Goal: Task Accomplishment & Management: Manage account settings

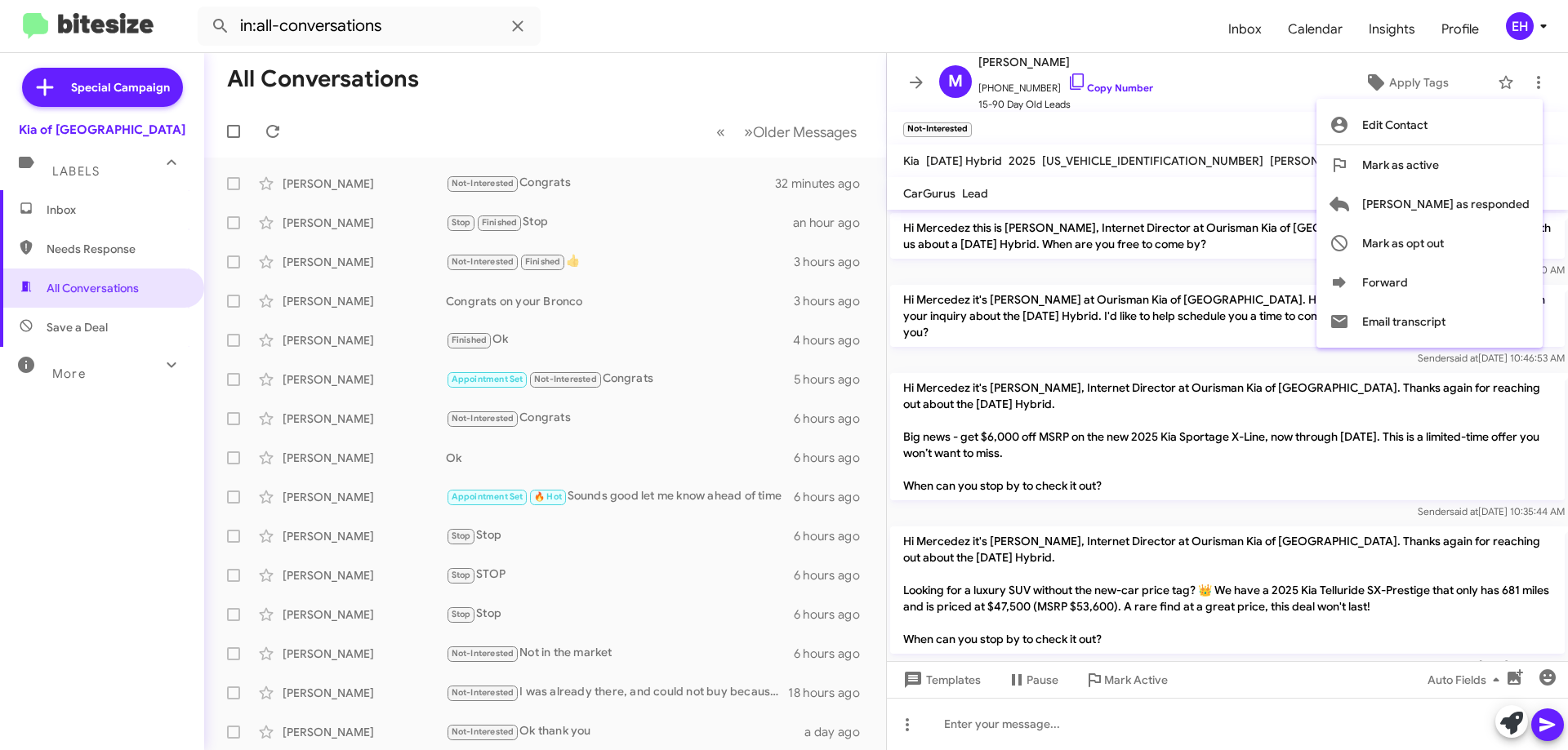
scroll to position [294, 0]
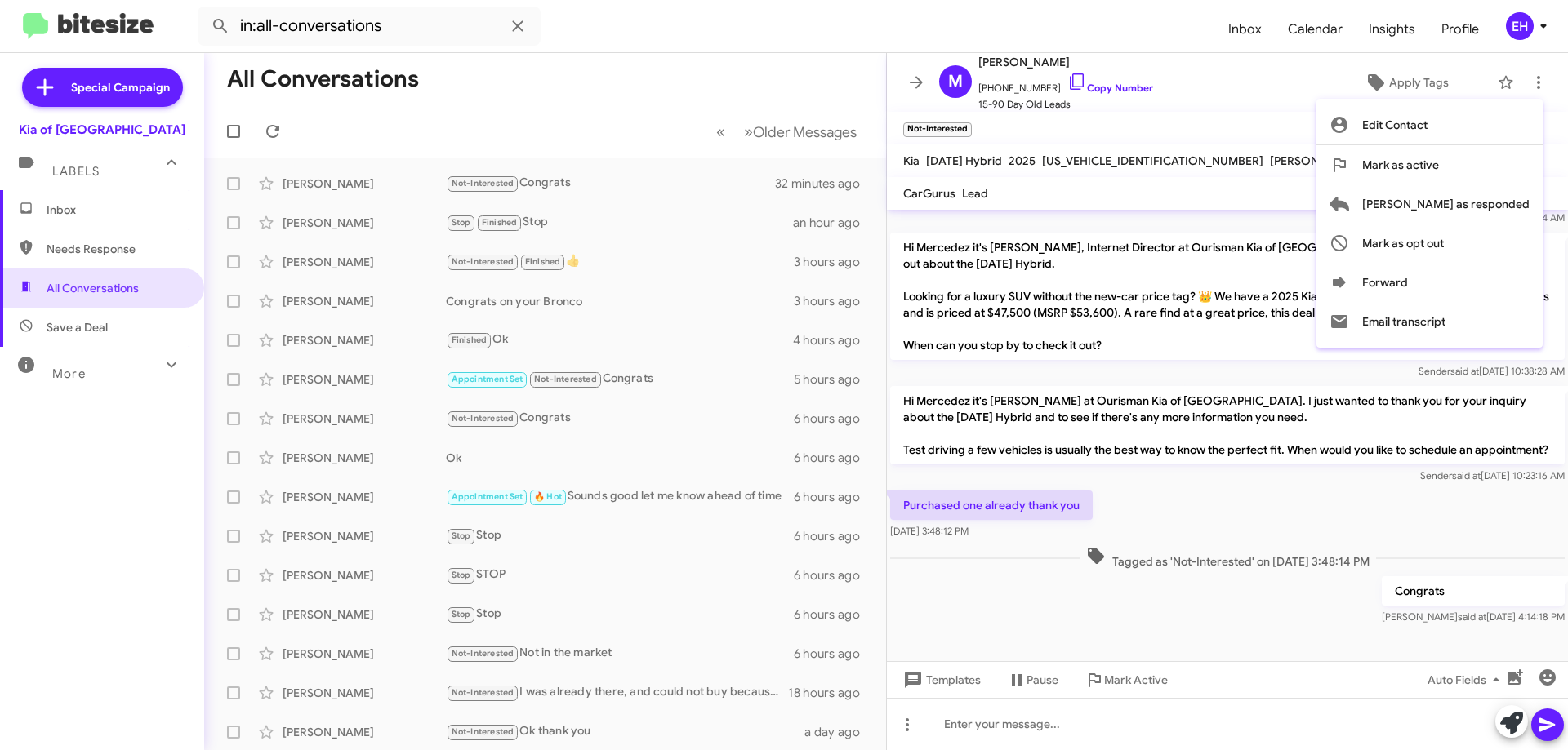
click at [92, 215] on div at bounding box center [784, 375] width 1568 height 750
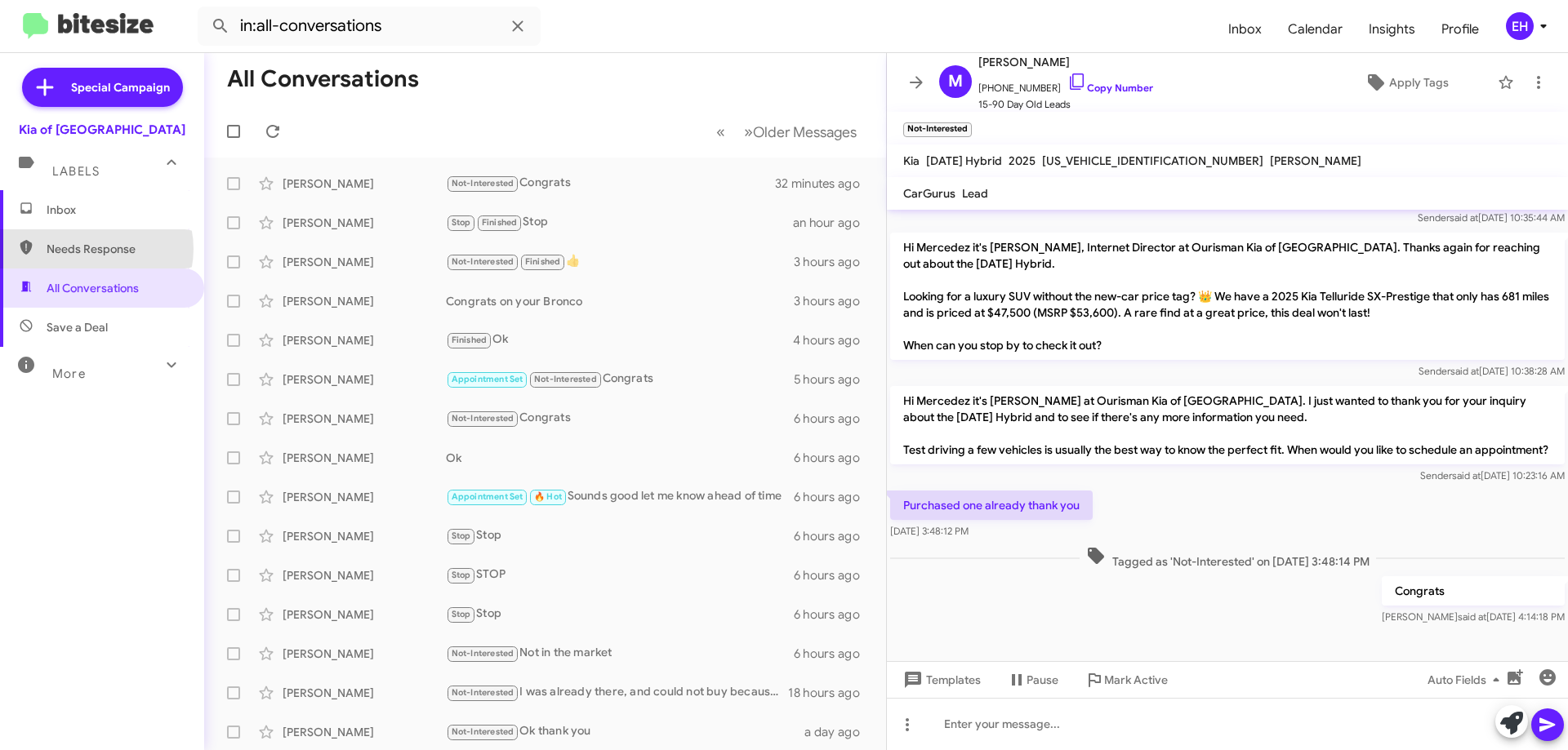
click at [92, 249] on span "Needs Response" at bounding box center [116, 248] width 139 height 17
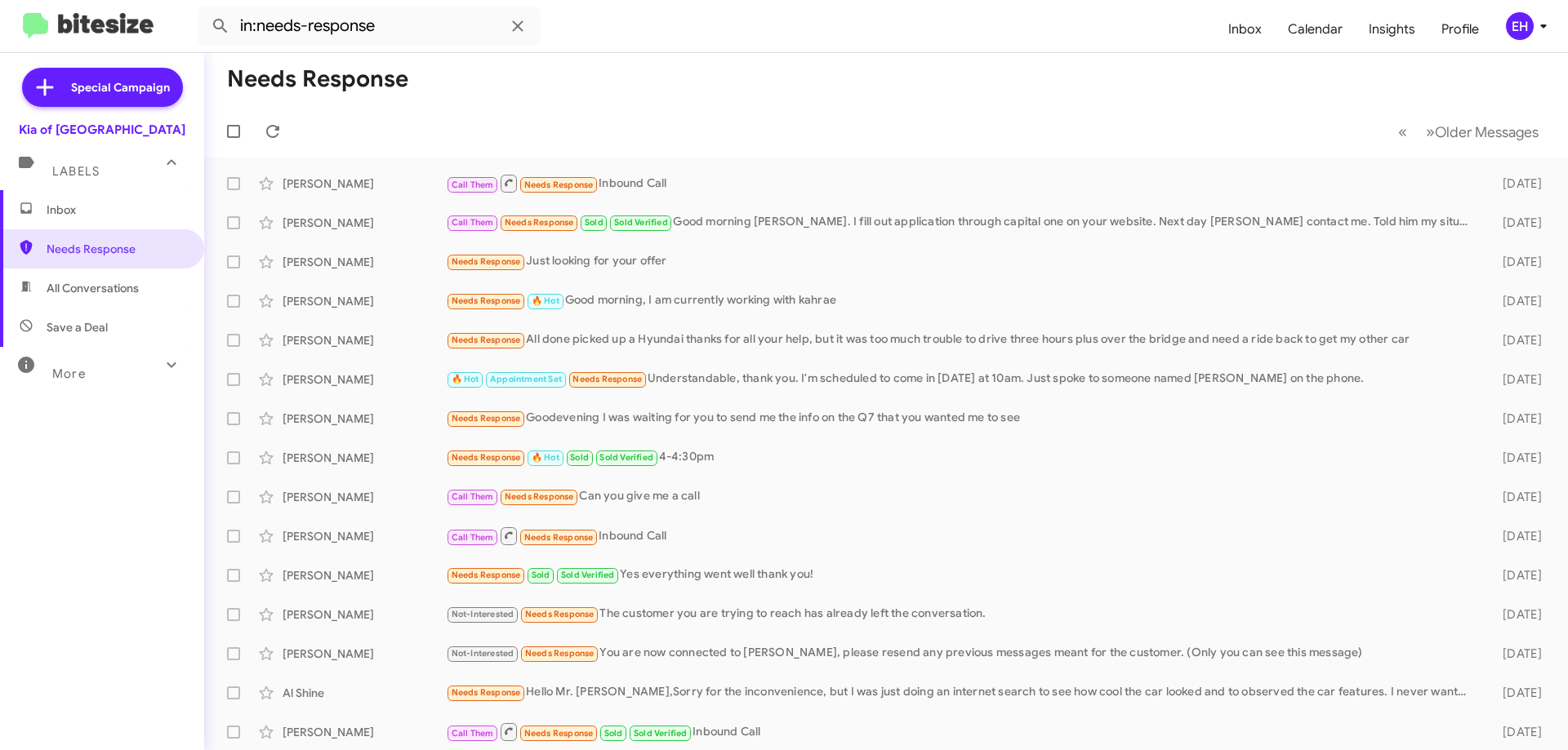
click at [99, 281] on span "All Conversations" at bounding box center [92, 288] width 92 height 17
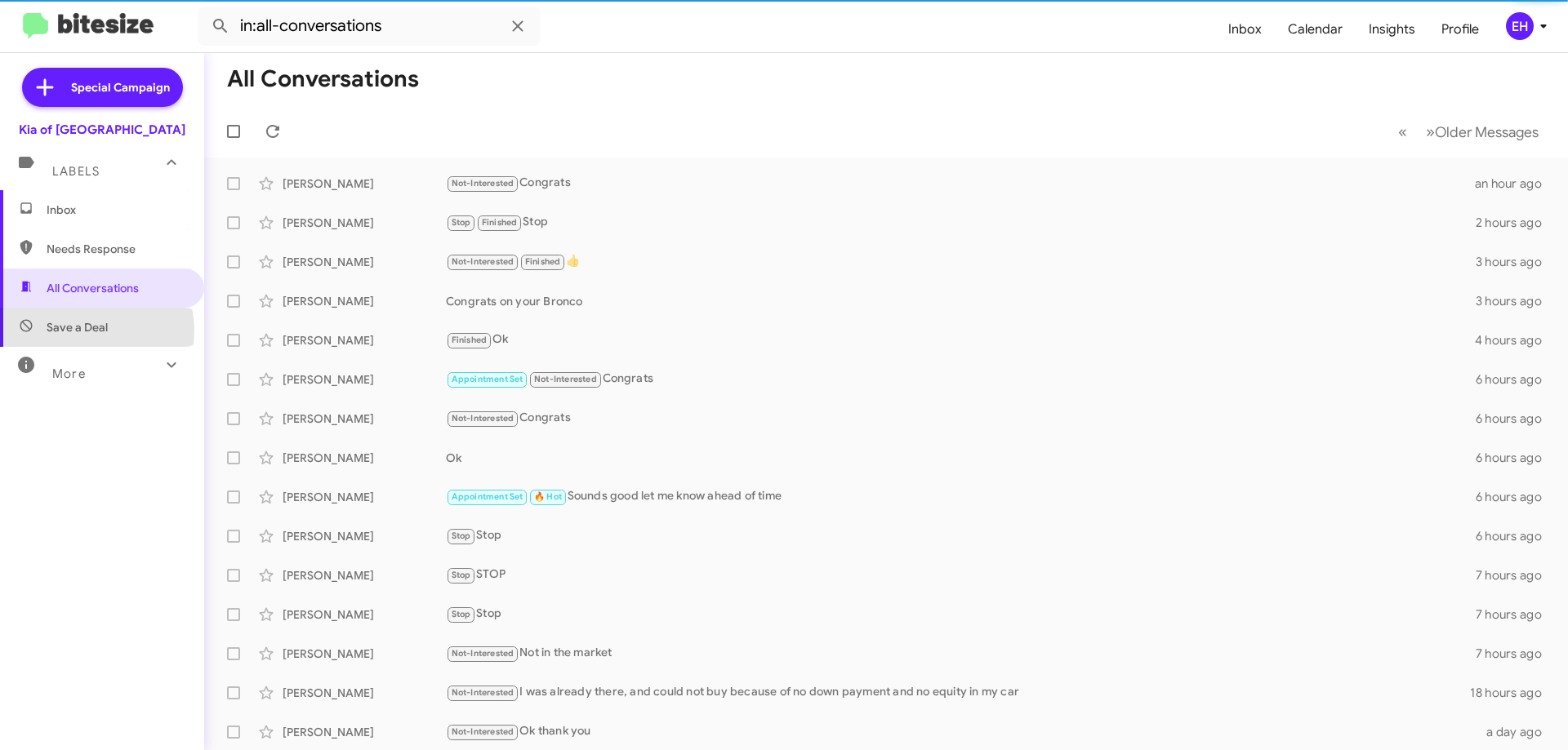
click at [91, 331] on span "Save a Deal" at bounding box center [77, 327] width 61 height 17
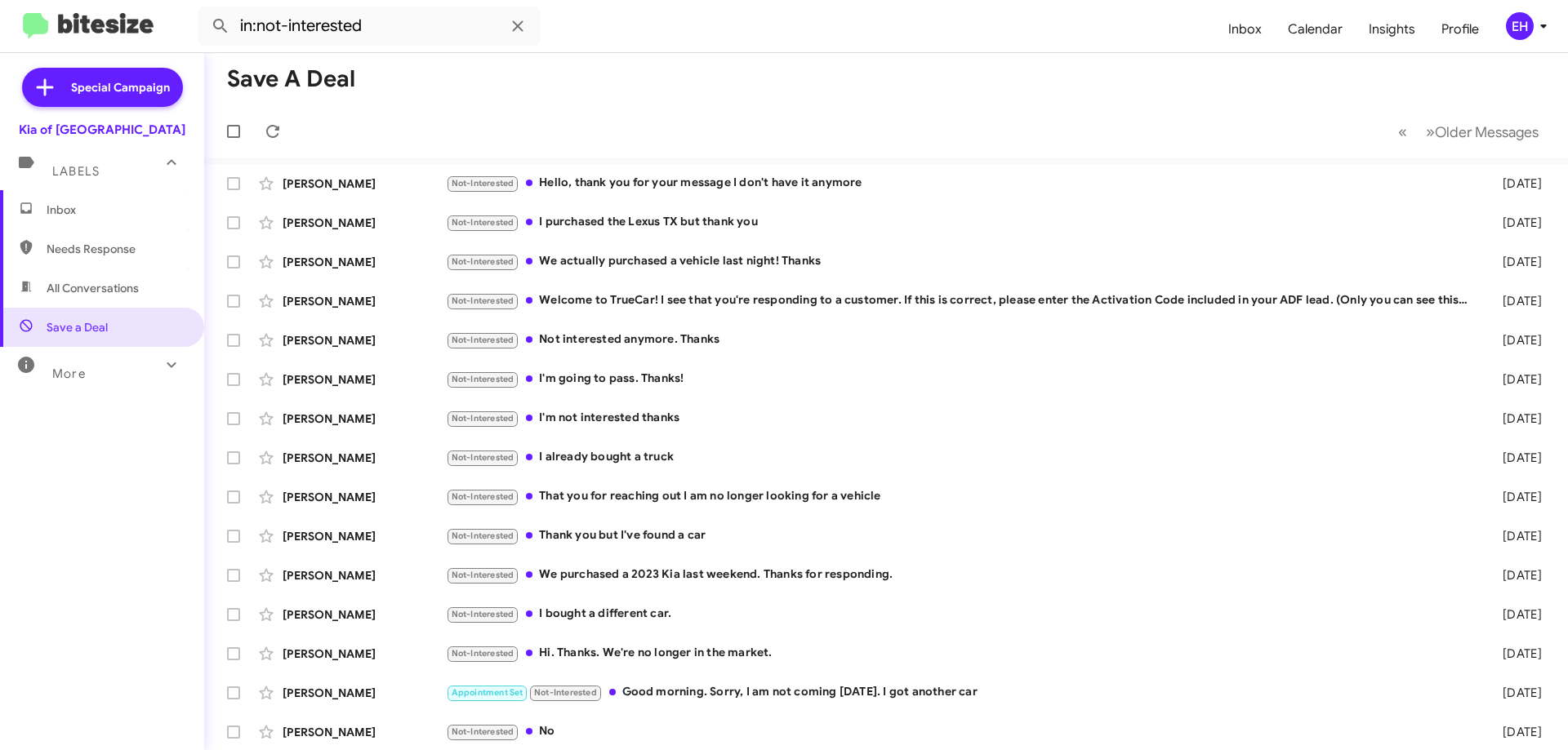
click at [110, 239] on span "Needs Response" at bounding box center [102, 249] width 204 height 39
type input "in:needs-response"
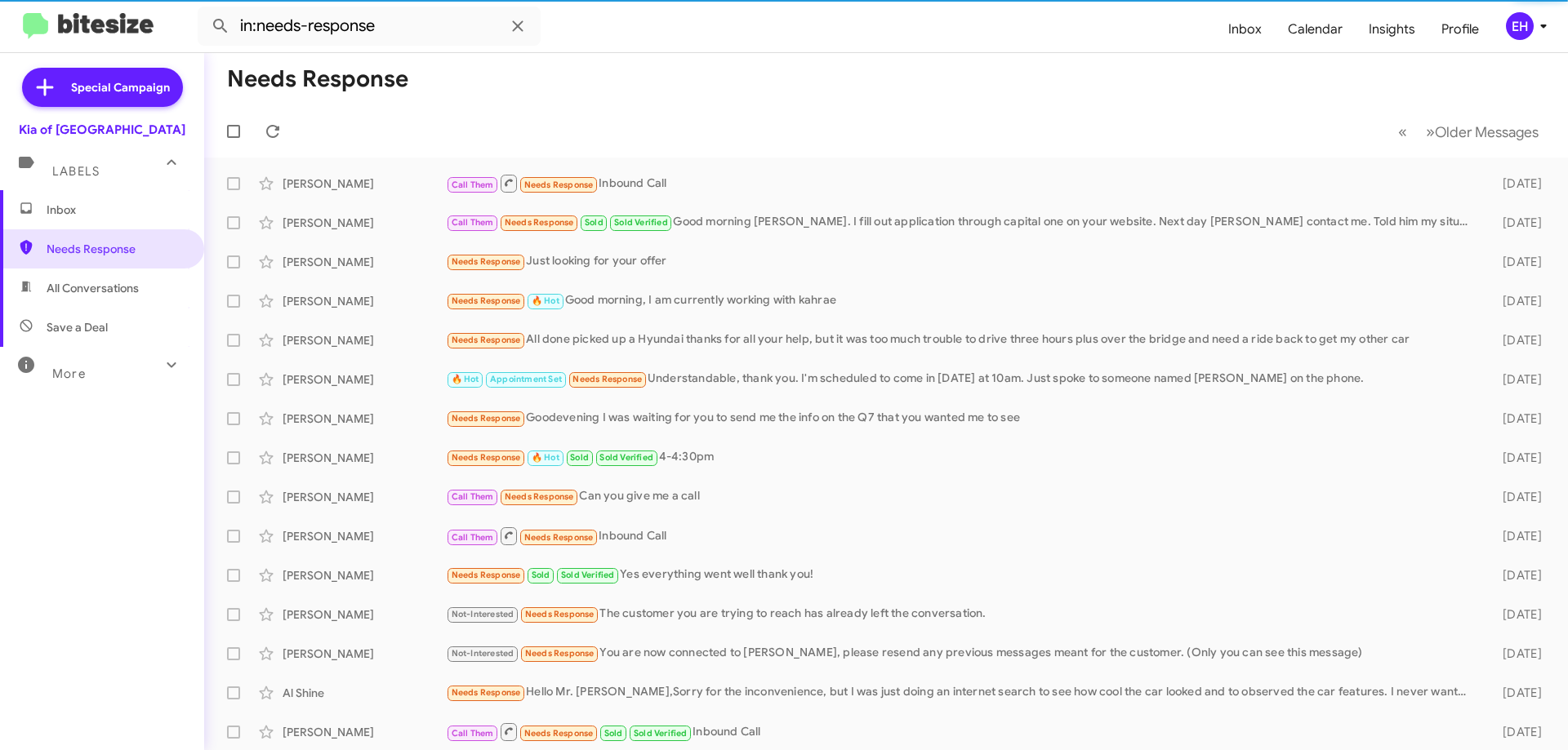
click at [92, 196] on span "Inbox" at bounding box center [102, 209] width 204 height 39
